Goal: Task Accomplishment & Management: Use online tool/utility

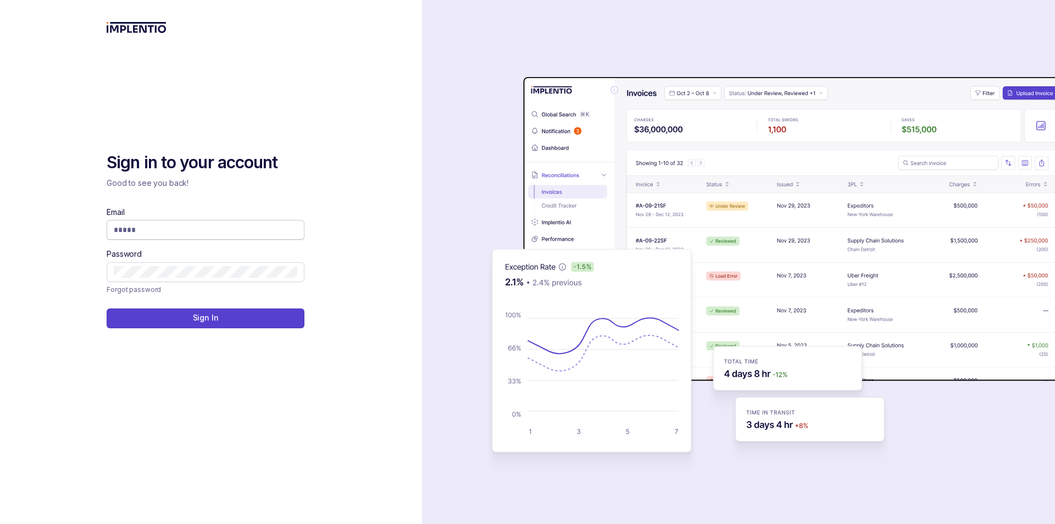
click at [154, 234] on input "Email" at bounding box center [206, 229] width 184 height 11
type input "**********"
